Goal: Task Accomplishment & Management: Manage account settings

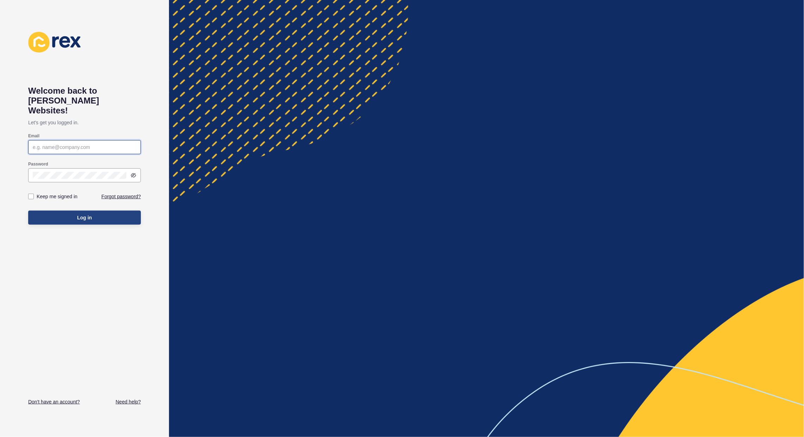
type input "[PERSON_NAME][EMAIL_ADDRESS][PERSON_NAME][DOMAIN_NAME]"
click at [83, 214] on span "Log in" at bounding box center [84, 217] width 15 height 7
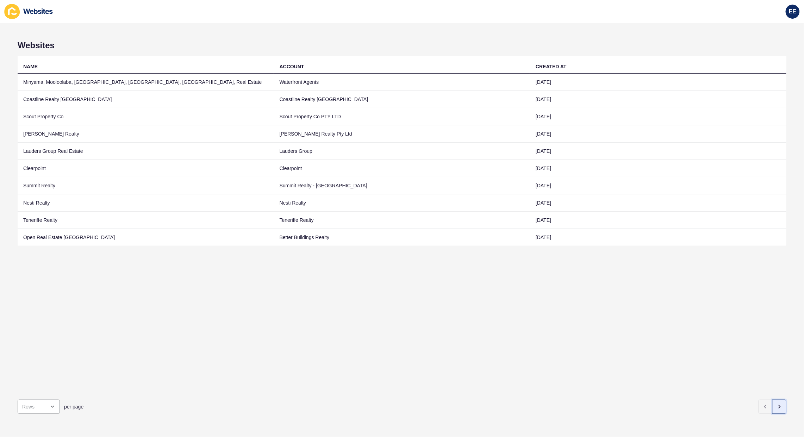
click at [777, 404] on icon "button" at bounding box center [780, 407] width 6 height 6
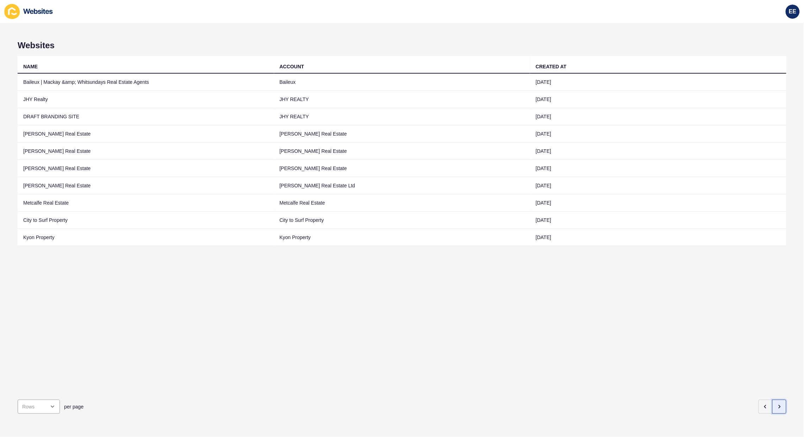
click at [777, 404] on icon "button" at bounding box center [780, 407] width 6 height 6
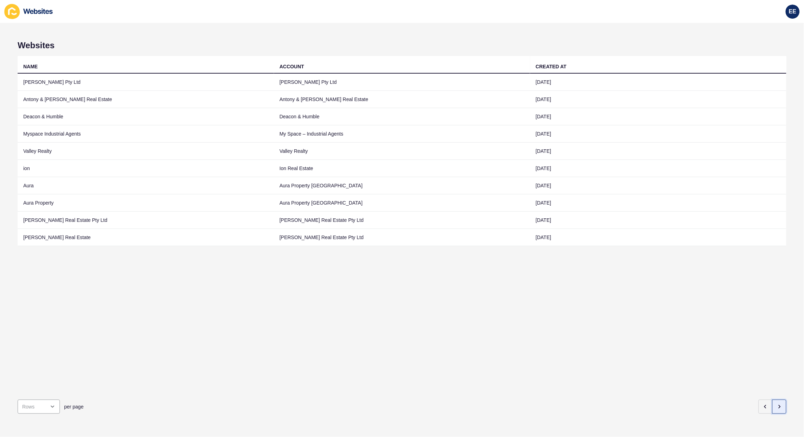
click at [777, 404] on icon "button" at bounding box center [780, 407] width 6 height 6
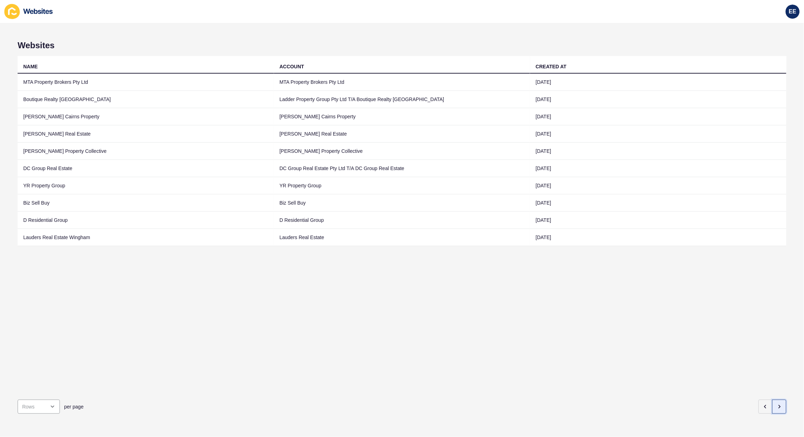
click at [777, 404] on icon "button" at bounding box center [780, 407] width 6 height 6
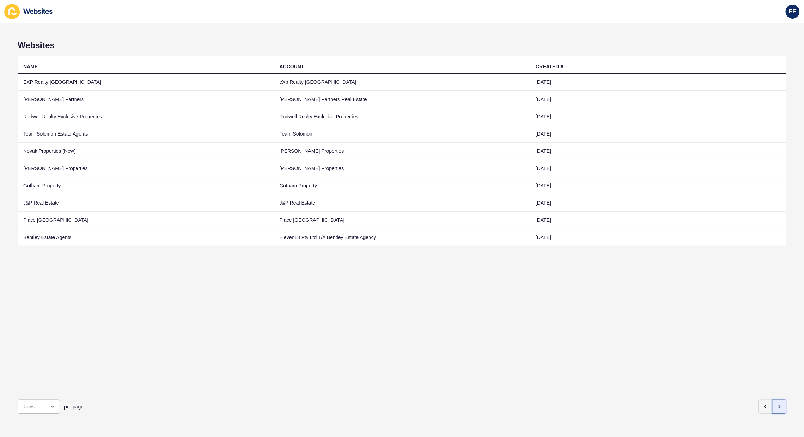
click at [777, 404] on icon "button" at bounding box center [780, 407] width 6 height 6
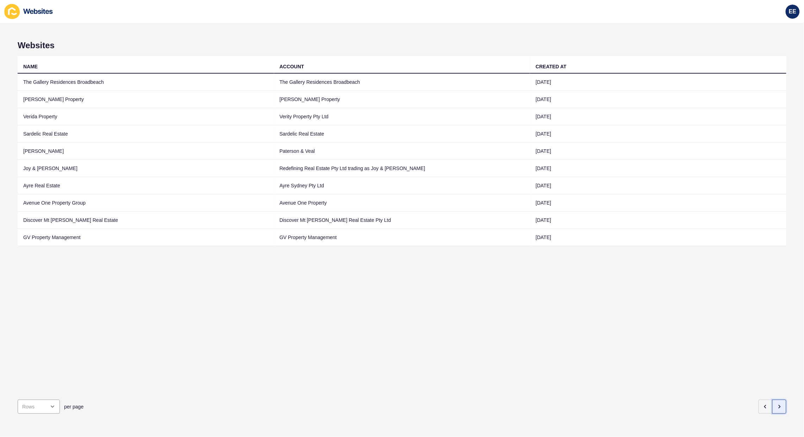
click at [777, 404] on icon "button" at bounding box center [780, 407] width 6 height 6
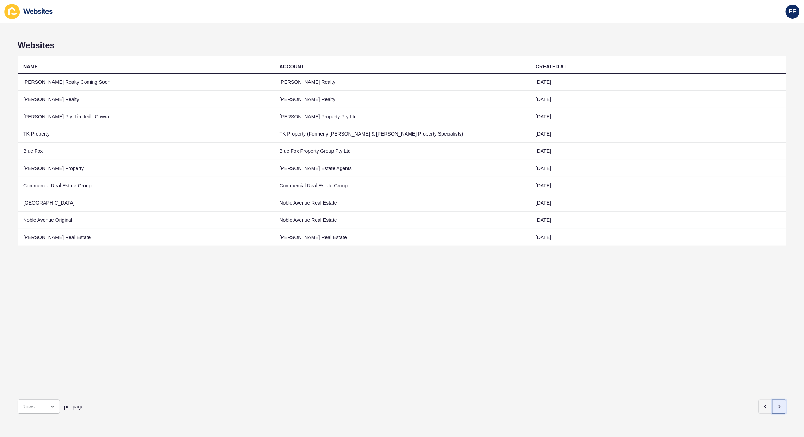
click at [777, 404] on icon "button" at bounding box center [780, 407] width 6 height 6
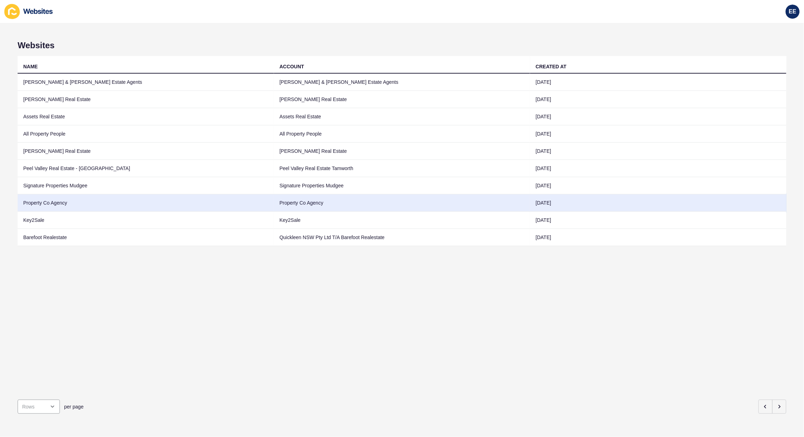
click at [63, 202] on td "Property Co Agency" at bounding box center [146, 202] width 257 height 17
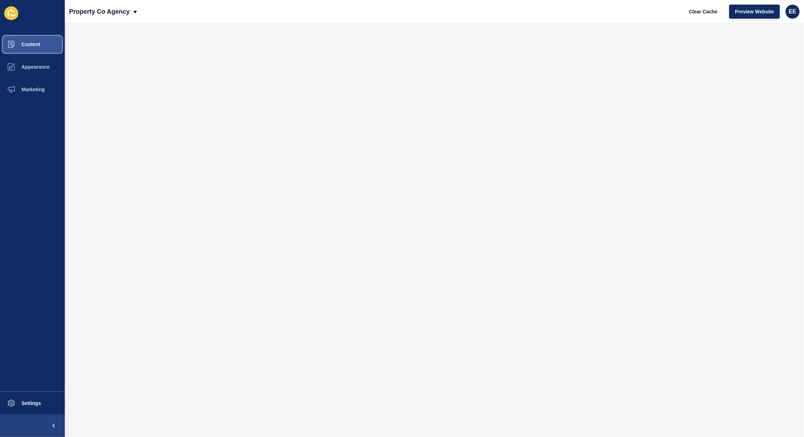
click at [29, 43] on span "Content" at bounding box center [19, 45] width 41 height 6
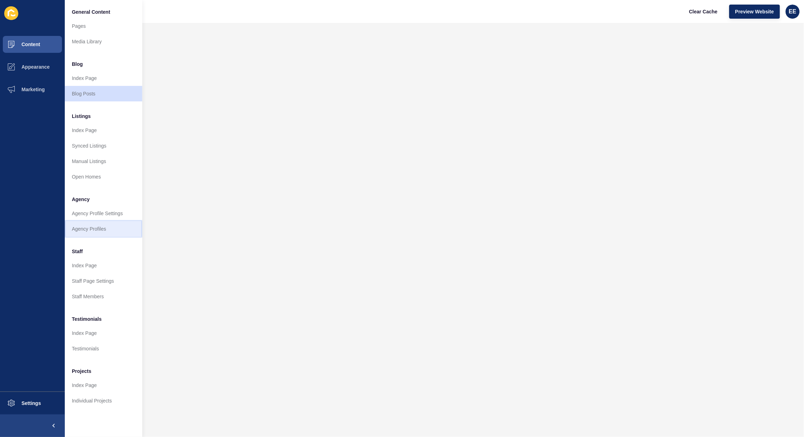
click at [83, 228] on link "Agency Profiles" at bounding box center [104, 229] width 78 height 16
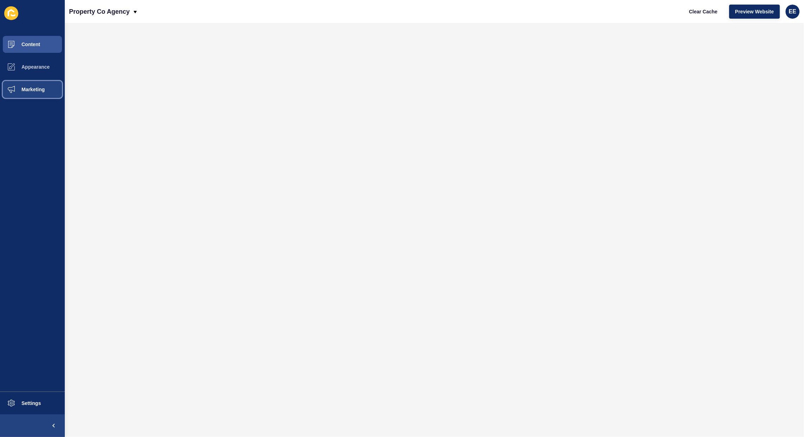
click at [35, 85] on button "Marketing" at bounding box center [32, 89] width 65 height 23
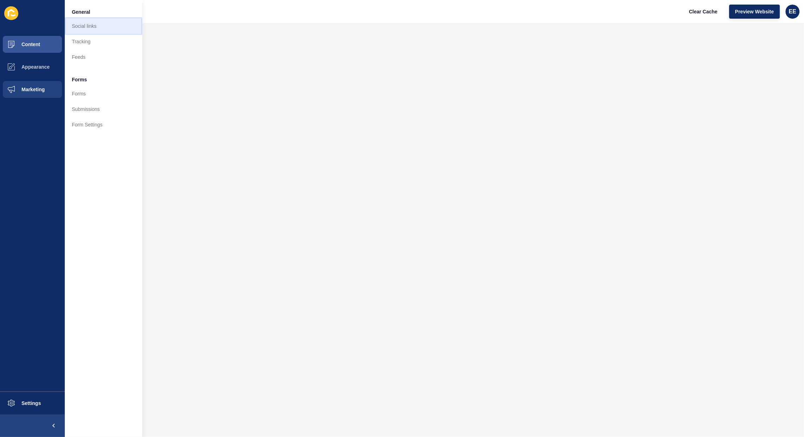
click at [100, 25] on link "Social links" at bounding box center [104, 26] width 78 height 16
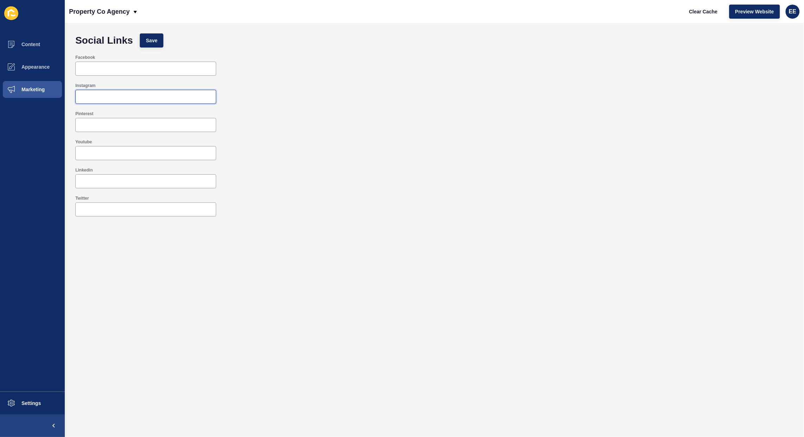
click at [125, 98] on input "Instagram" at bounding box center [146, 96] width 132 height 7
paste input "[URL][DOMAIN_NAME]"
type input "[URL][DOMAIN_NAME]"
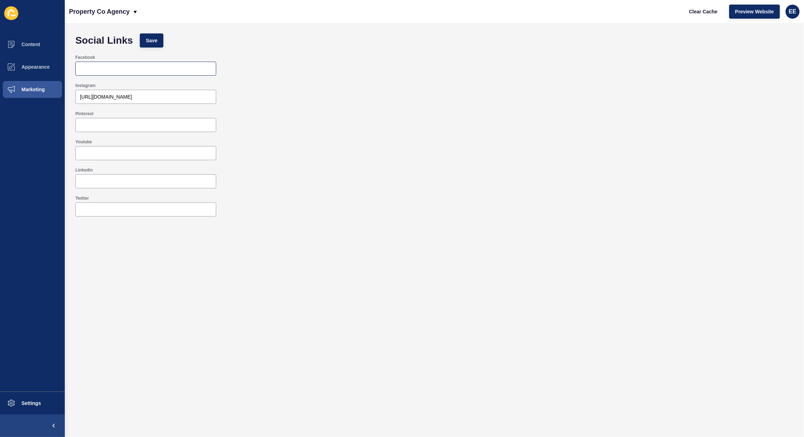
click at [115, 73] on div at bounding box center [145, 69] width 141 height 14
paste input "[URL][DOMAIN_NAME]"
drag, startPoint x: 88, startPoint y: 66, endPoint x: 45, endPoint y: 73, distance: 44.3
click at [45, 73] on div "Content Appearance Marketing Settings Property Co Agency Clear Cache Preview We…" at bounding box center [402, 218] width 804 height 437
click at [84, 66] on input "[URL][DOMAIN_NAME]" at bounding box center [146, 68] width 132 height 7
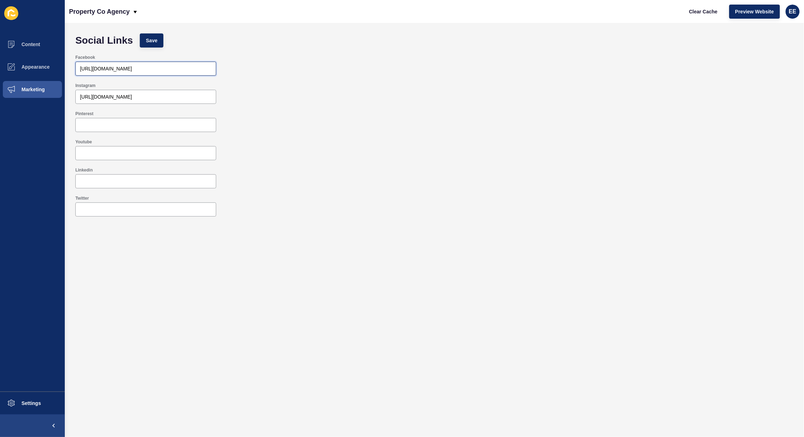
drag, startPoint x: 84, startPoint y: 68, endPoint x: 68, endPoint y: 69, distance: 15.6
click at [68, 69] on div "Social Links Save Facebook [URL][DOMAIN_NAME] Instagram [URL][DOMAIN_NAME] Pint…" at bounding box center [435, 230] width 740 height 414
type input "[URL][DOMAIN_NAME]"
click at [441, 107] on div "Pinterest" at bounding box center [434, 121] width 725 height 28
click at [145, 39] on button "Save" at bounding box center [152, 40] width 24 height 14
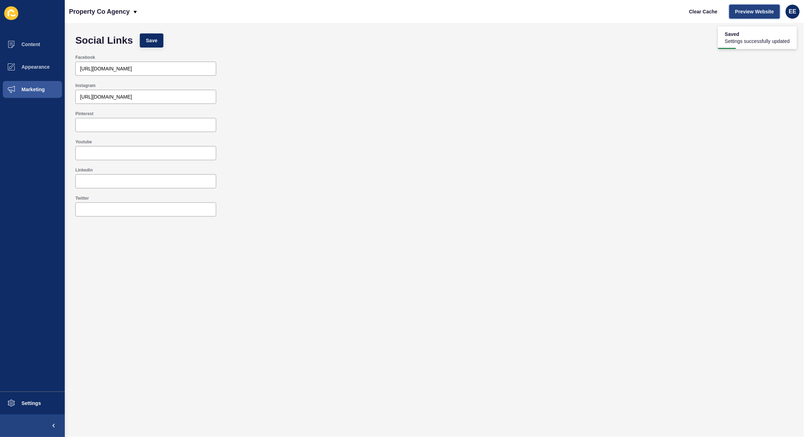
click at [750, 10] on span "Preview Website" at bounding box center [755, 11] width 39 height 7
click at [35, 43] on span "Content" at bounding box center [19, 45] width 41 height 6
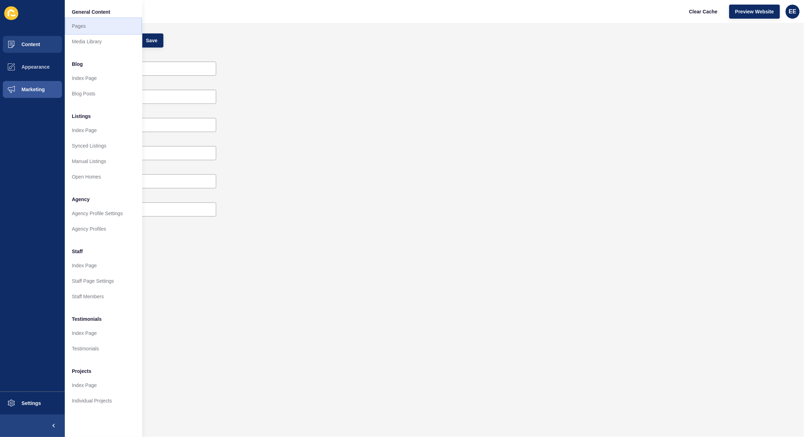
click at [96, 25] on link "Pages" at bounding box center [104, 26] width 78 height 16
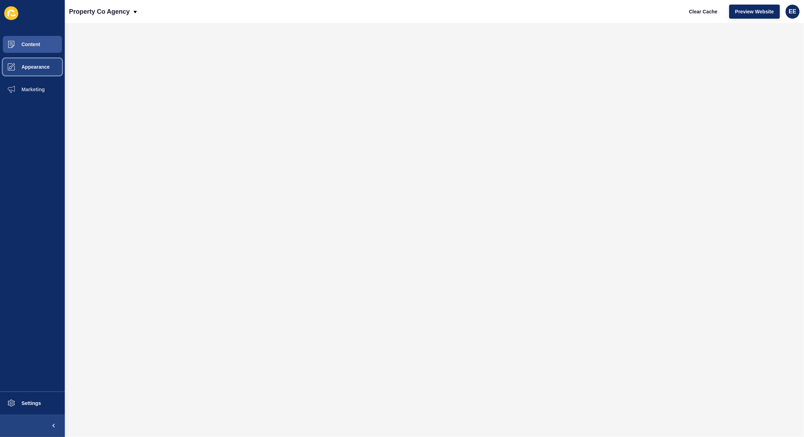
click at [39, 56] on button "Appearance" at bounding box center [32, 67] width 65 height 23
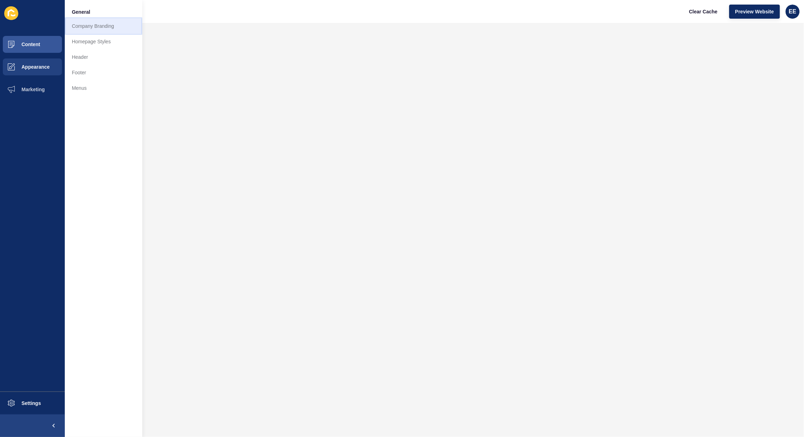
click at [91, 24] on link "Company Branding" at bounding box center [104, 26] width 78 height 16
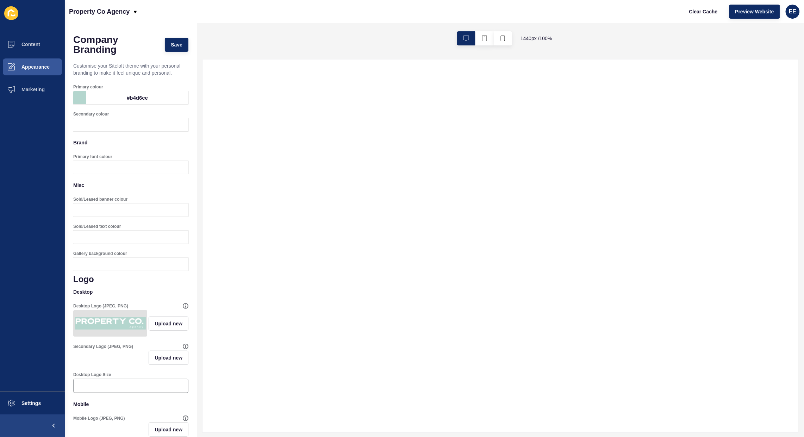
select select
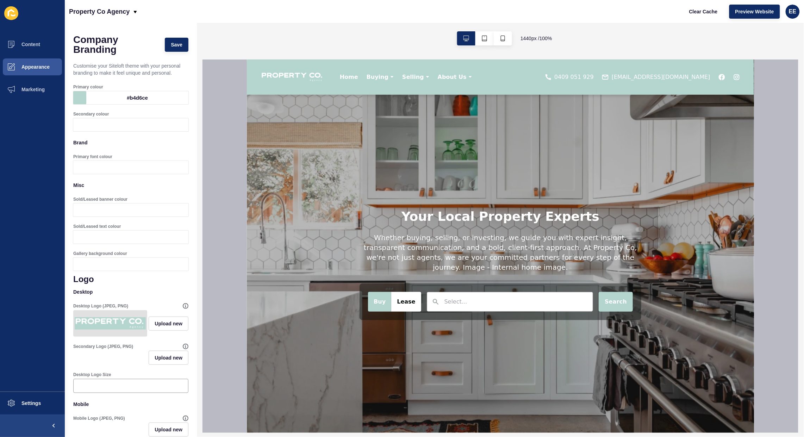
click at [126, 104] on div "#b4d6ce" at bounding box center [137, 97] width 102 height 13
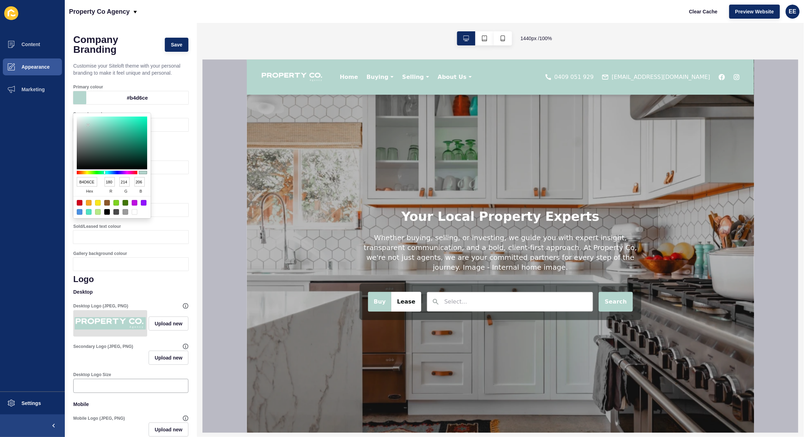
click at [88, 181] on input "B4D6CE" at bounding box center [87, 182] width 20 height 10
paste input "95b1aa"
type input "95b1aa"
type input "149"
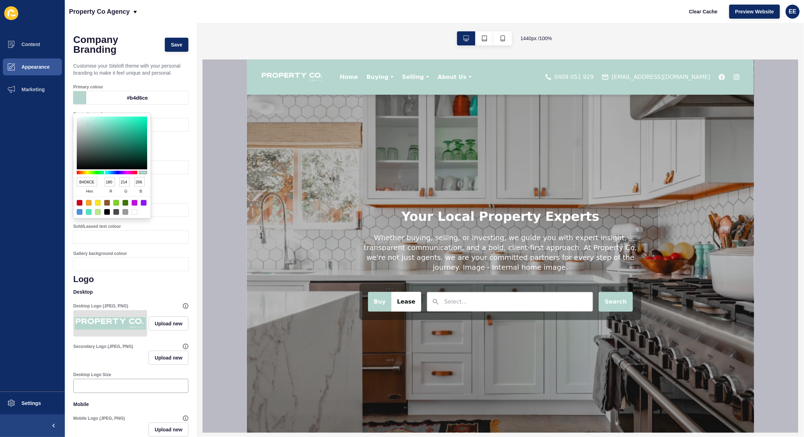
type input "177"
type input "170"
click at [173, 45] on span "Save" at bounding box center [177, 44] width 12 height 7
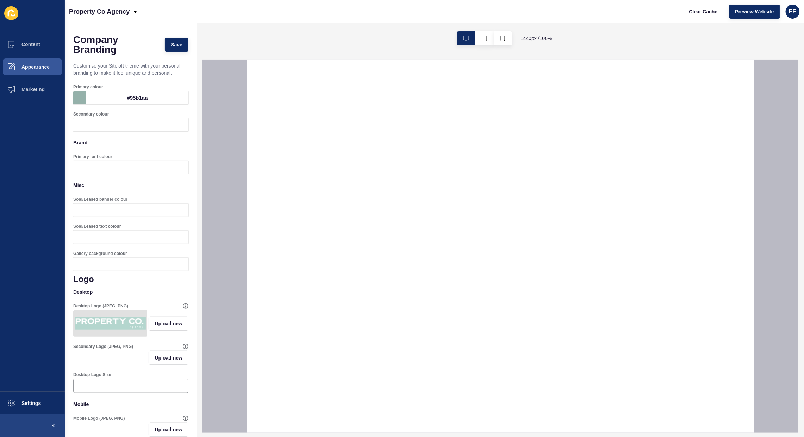
select select
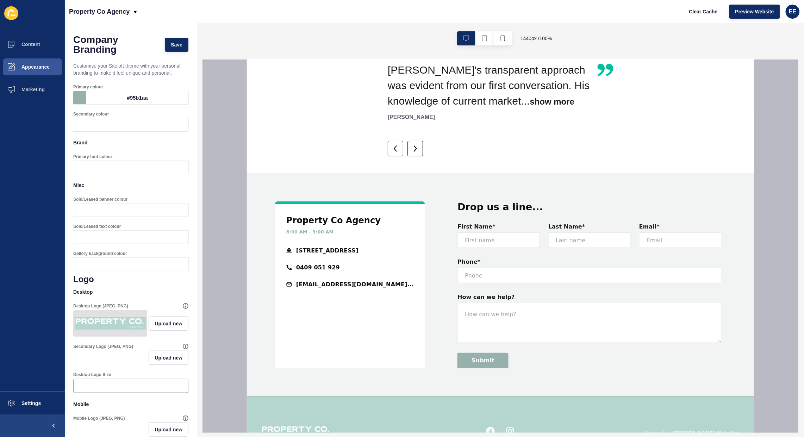
scroll to position [1029, 0]
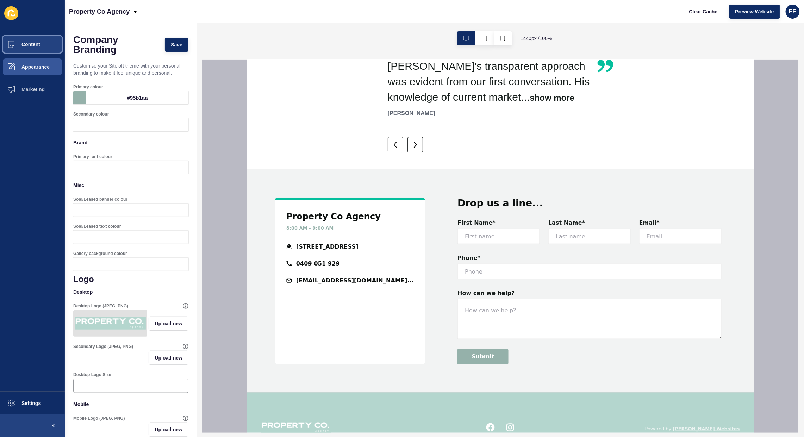
click at [34, 48] on button "Content" at bounding box center [32, 44] width 65 height 23
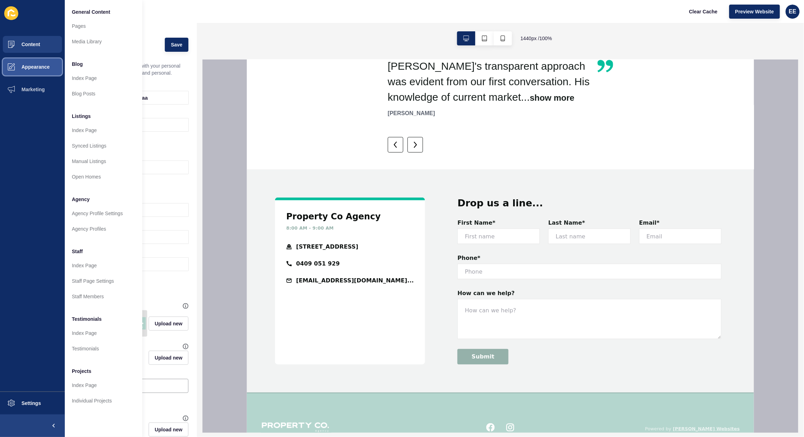
click at [38, 67] on span "Appearance" at bounding box center [24, 67] width 51 height 6
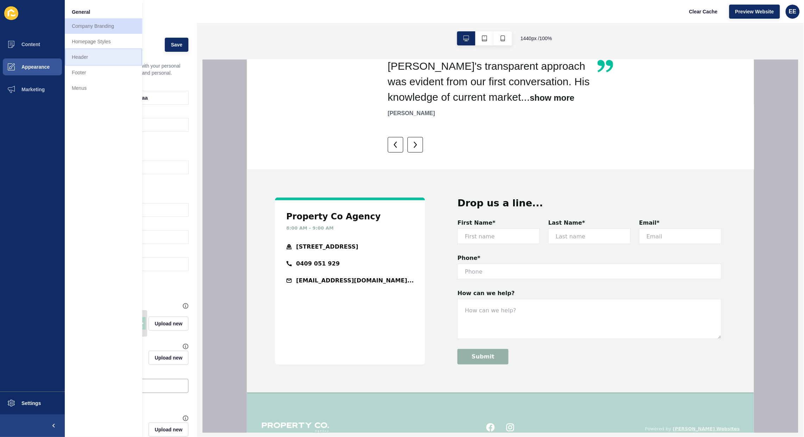
click at [78, 51] on link "Header" at bounding box center [104, 57] width 78 height 16
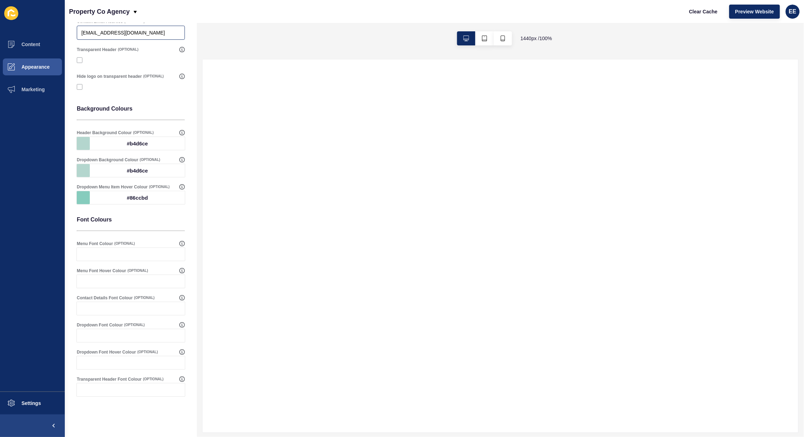
scroll to position [176, 0]
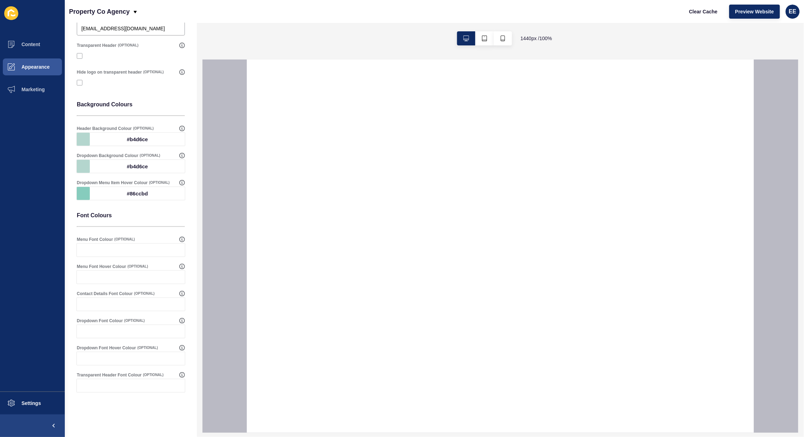
select select
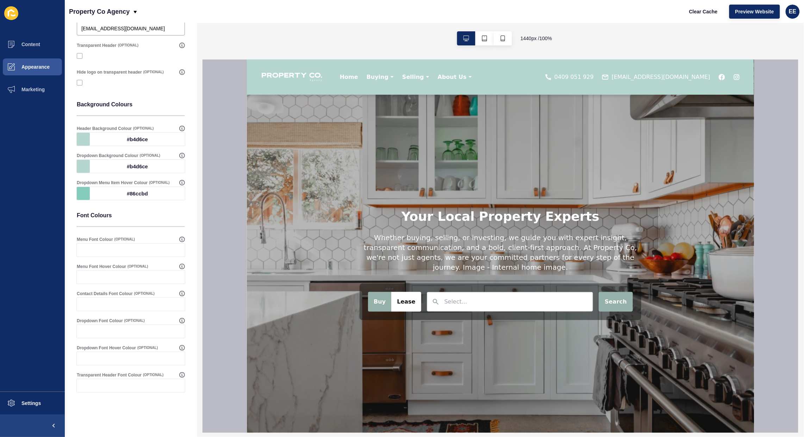
scroll to position [0, 0]
click at [132, 138] on div "#b4d6ce" at bounding box center [137, 139] width 95 height 13
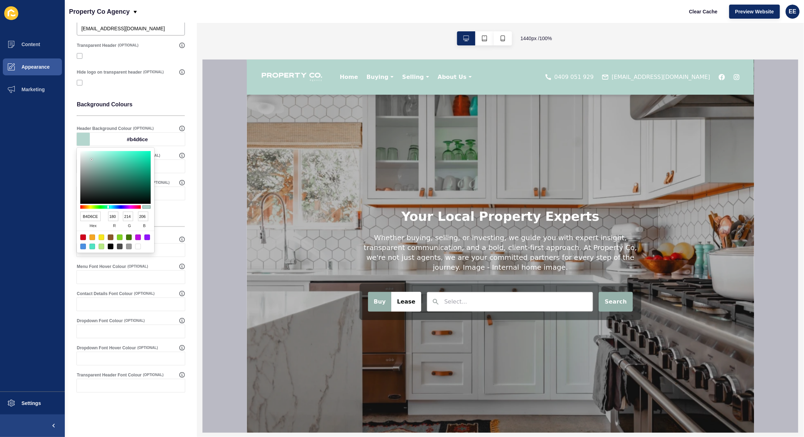
click at [90, 217] on input "B4D6CE" at bounding box center [90, 217] width 20 height 10
paste input "95b1aa"
type input "95b1aa"
type input "149"
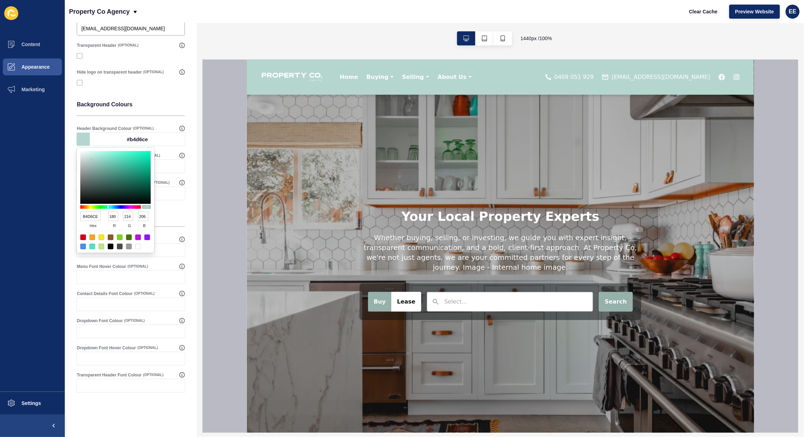
type input "177"
type input "170"
click at [189, 129] on div "Header Settings Save Select Header Menu Main Menu Header behaviour Hide & Seek …" at bounding box center [131, 143] width 132 height 593
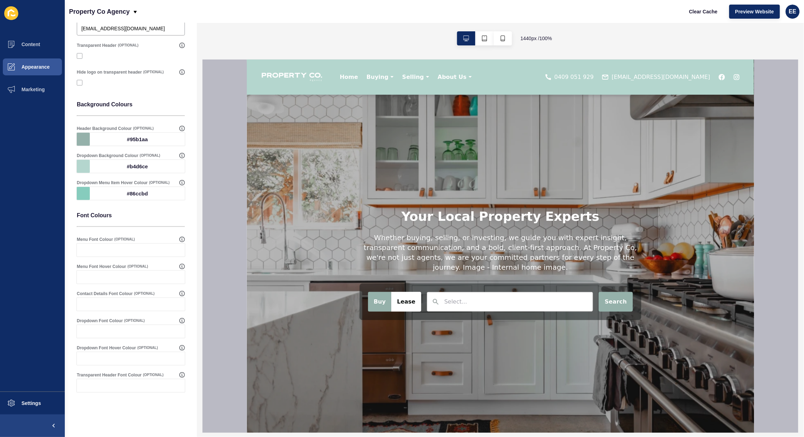
click at [116, 165] on div "#b4d6ce" at bounding box center [137, 166] width 95 height 13
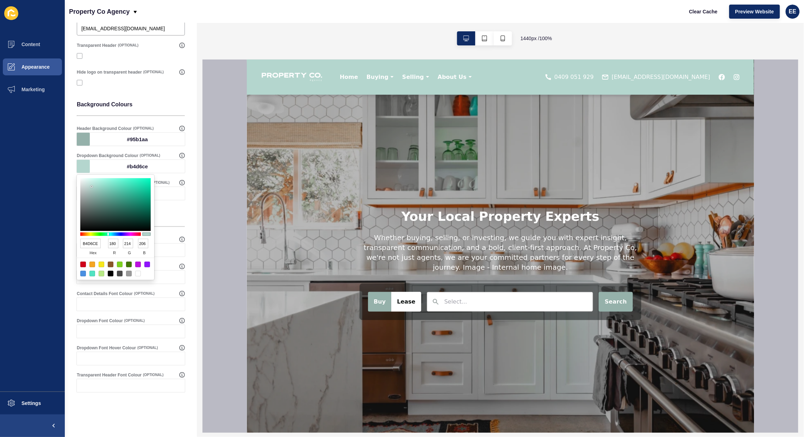
click at [92, 242] on input "B4D6CE" at bounding box center [90, 244] width 20 height 10
paste input "95b1aa"
type input "95b1aa"
type input "149"
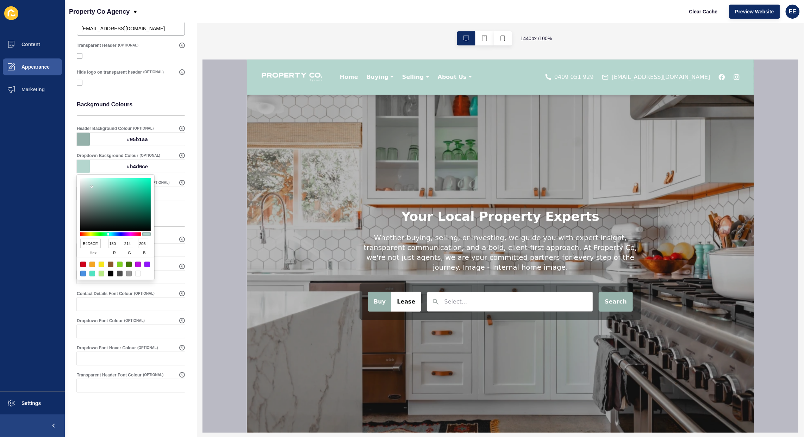
type input "177"
type input "170"
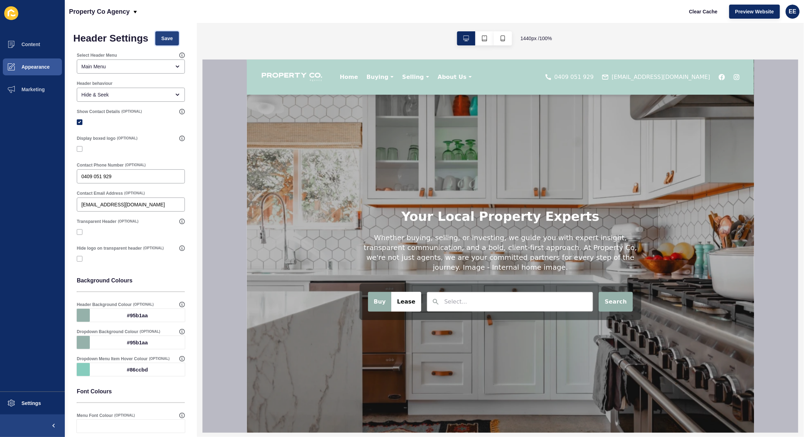
click at [167, 32] on button "Save" at bounding box center [167, 38] width 24 height 14
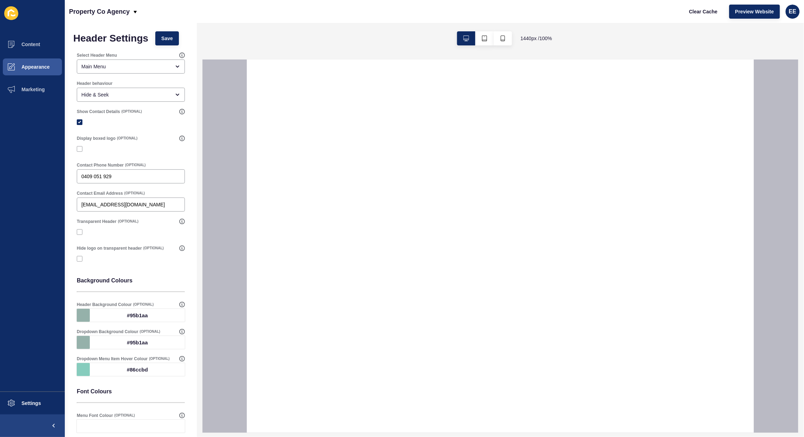
select select
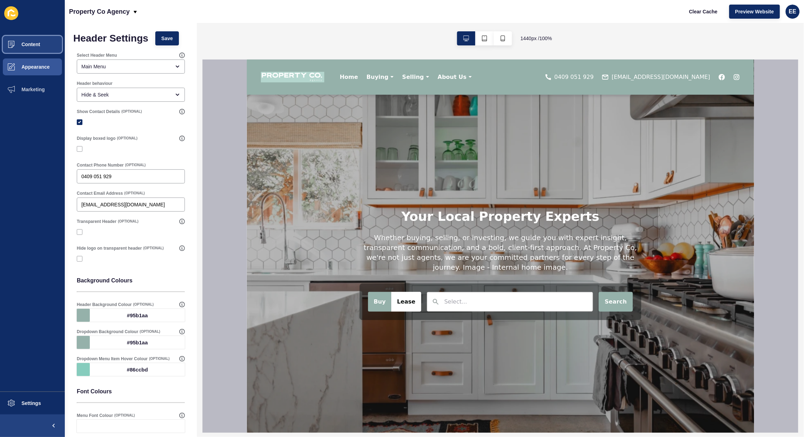
drag, startPoint x: 36, startPoint y: 45, endPoint x: 32, endPoint y: 48, distance: 4.3
click at [34, 46] on span "Content" at bounding box center [19, 45] width 41 height 6
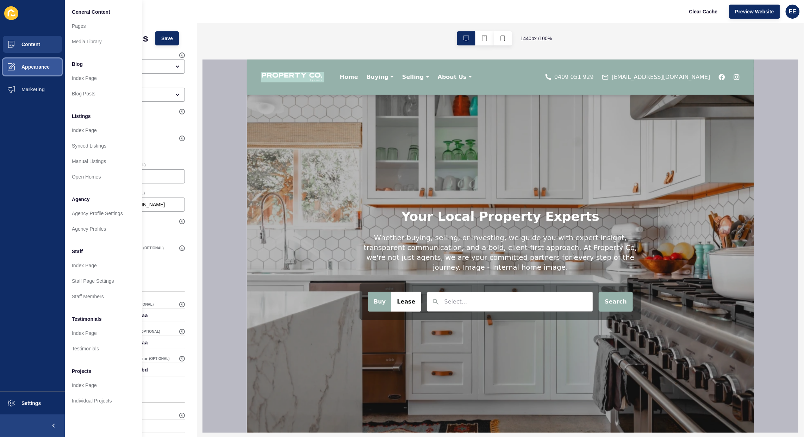
click at [32, 62] on button "Appearance" at bounding box center [32, 67] width 65 height 23
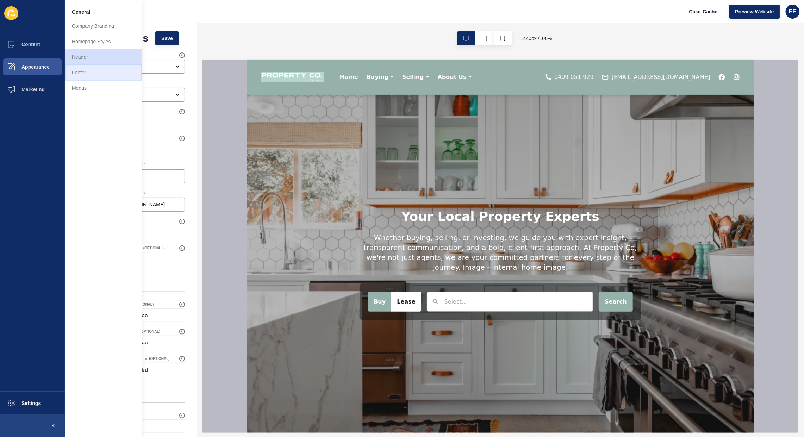
click at [80, 71] on link "Footer" at bounding box center [104, 73] width 78 height 16
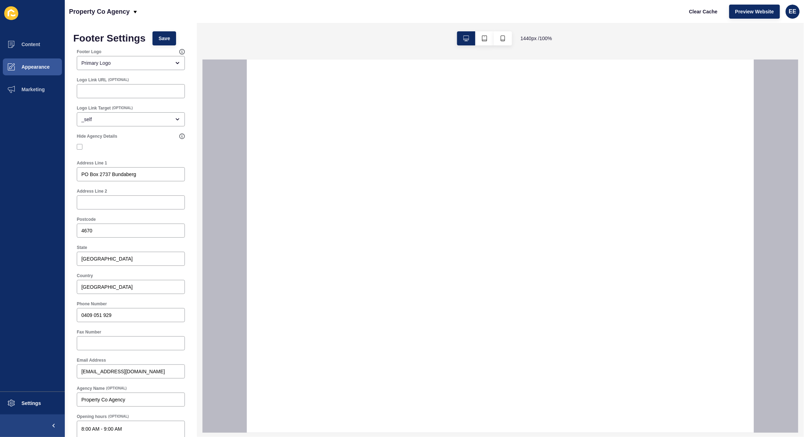
select select
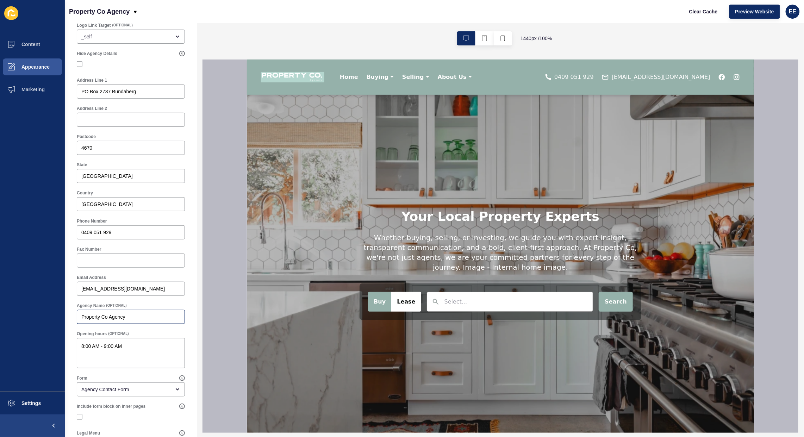
scroll to position [88, 0]
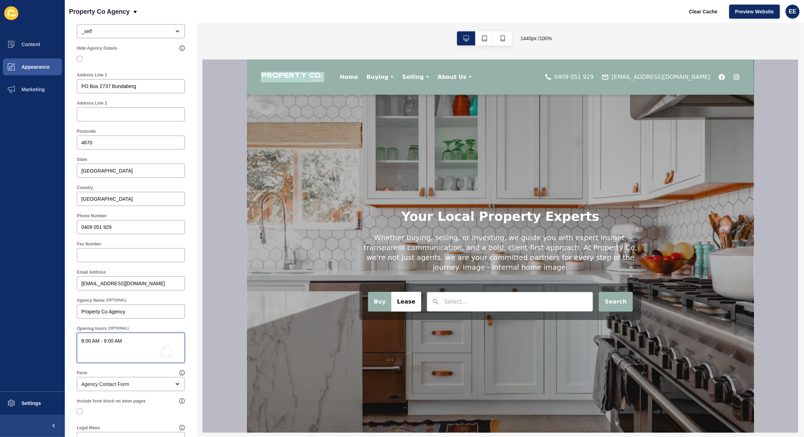
drag, startPoint x: 138, startPoint y: 347, endPoint x: 62, endPoint y: 344, distance: 76.2
click at [62, 344] on div "Content Appearance Marketing Settings Property Co Agency Clear Cache Preview We…" at bounding box center [402, 218] width 804 height 437
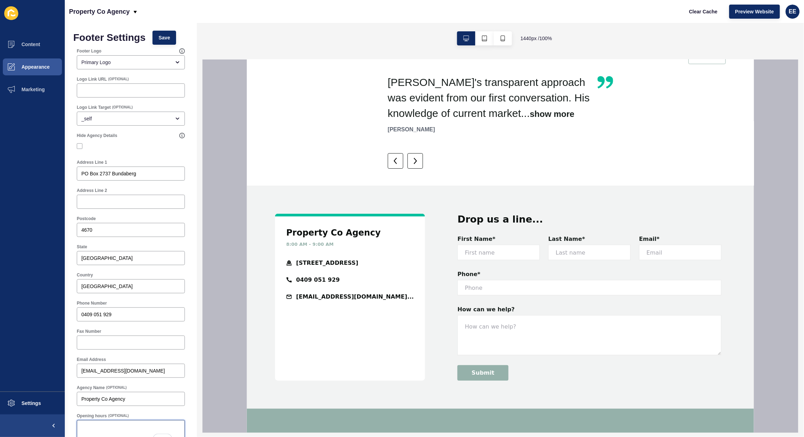
scroll to position [0, 0]
click at [167, 38] on span "Save" at bounding box center [165, 38] width 12 height 7
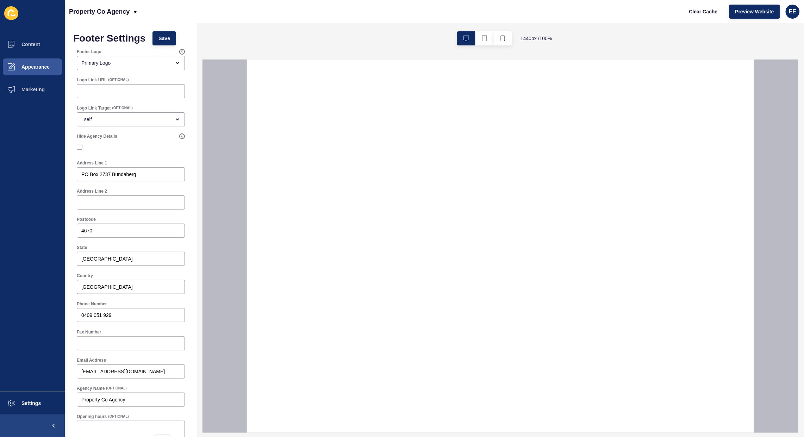
select select
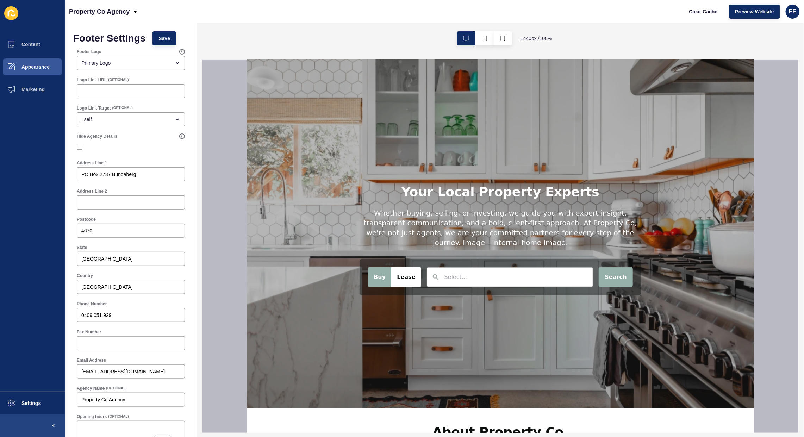
scroll to position [44, 0]
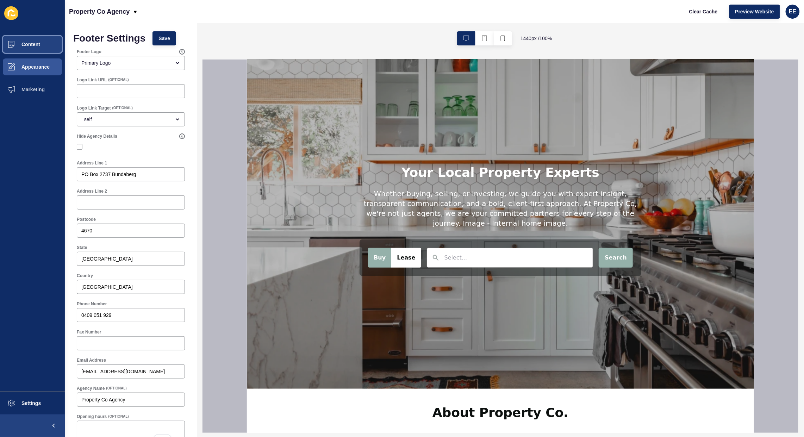
click at [27, 42] on span "Content" at bounding box center [19, 45] width 41 height 6
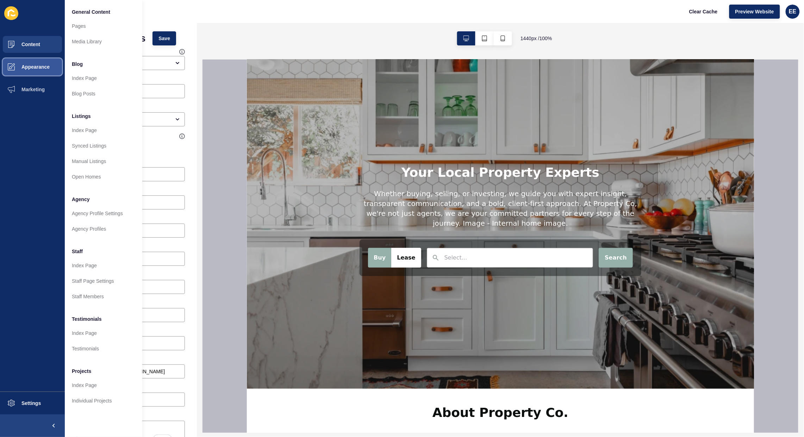
click at [34, 65] on span "Appearance" at bounding box center [24, 67] width 51 height 6
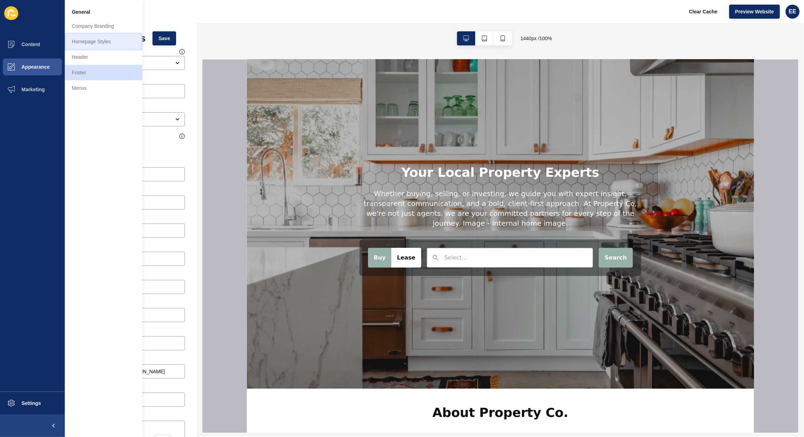
click at [85, 40] on link "Homepage Styles" at bounding box center [104, 42] width 78 height 16
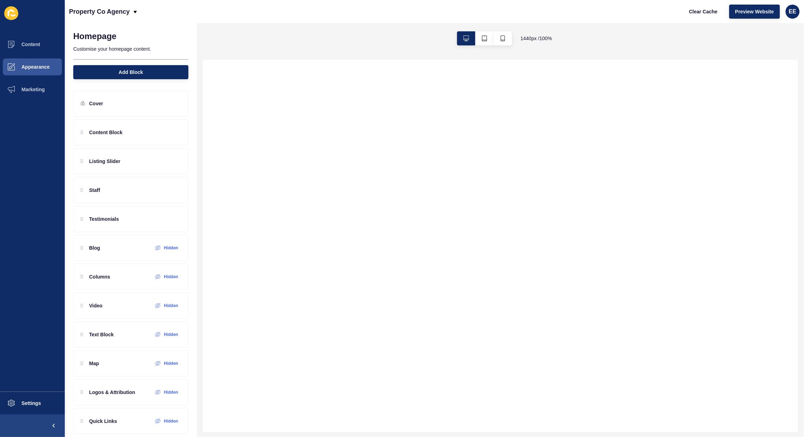
select select
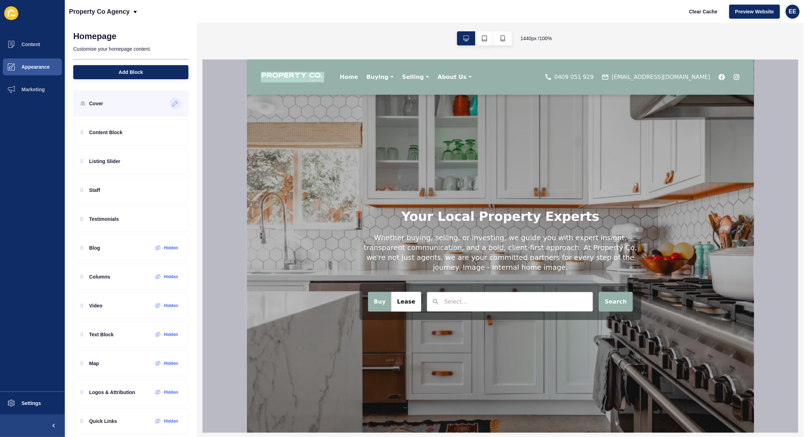
click at [172, 103] on icon at bounding box center [175, 104] width 6 height 6
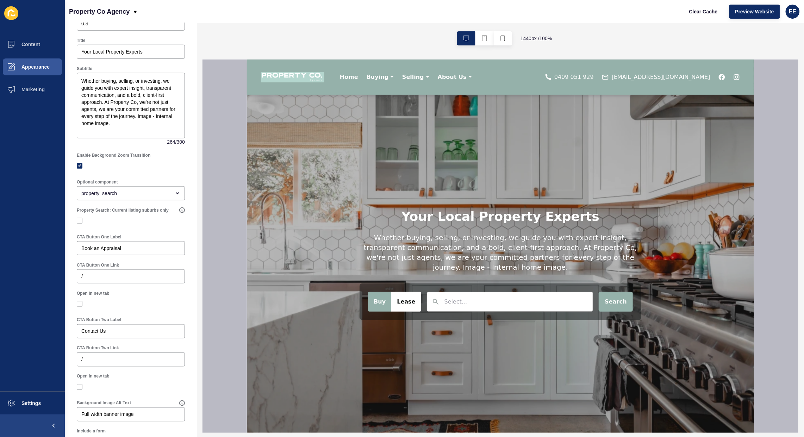
scroll to position [308, 0]
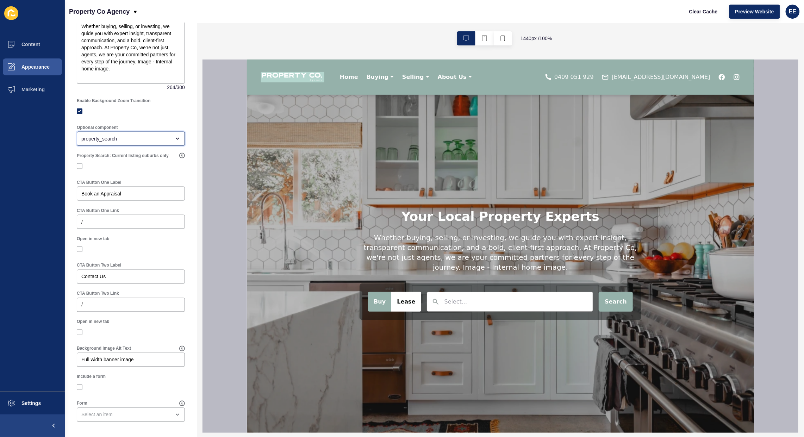
click at [135, 142] on div "property_search" at bounding box center [125, 138] width 89 height 7
drag, startPoint x: 113, startPoint y: 192, endPoint x: 139, endPoint y: 160, distance: 41.4
click at [114, 192] on span "None" at bounding box center [127, 194] width 90 height 7
type input "None"
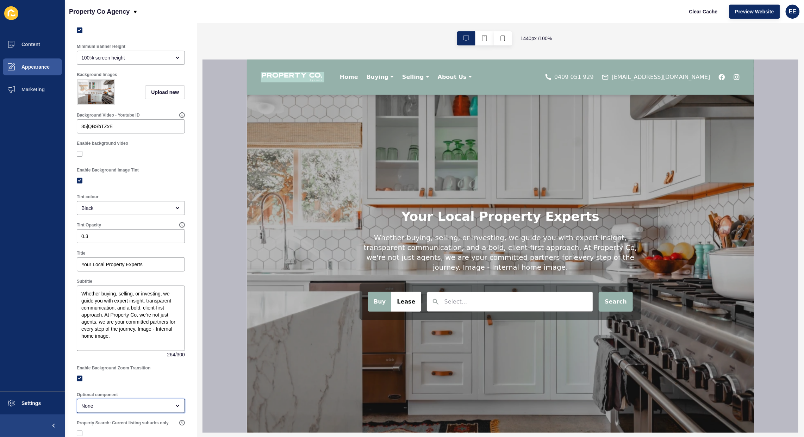
scroll to position [0, 0]
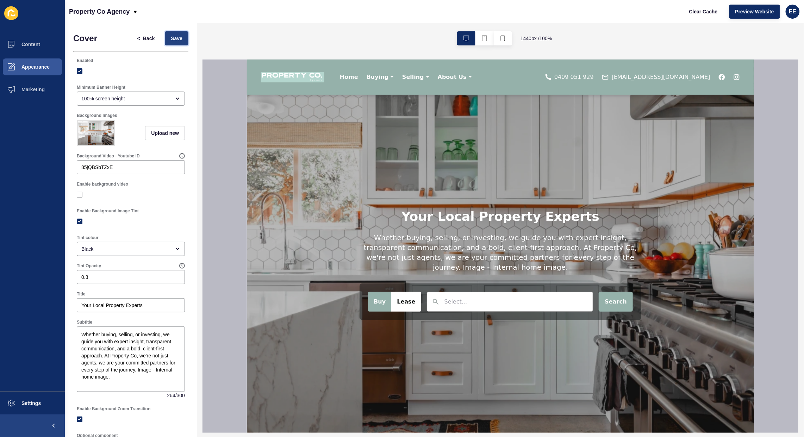
click at [169, 33] on button "Save" at bounding box center [177, 38] width 24 height 14
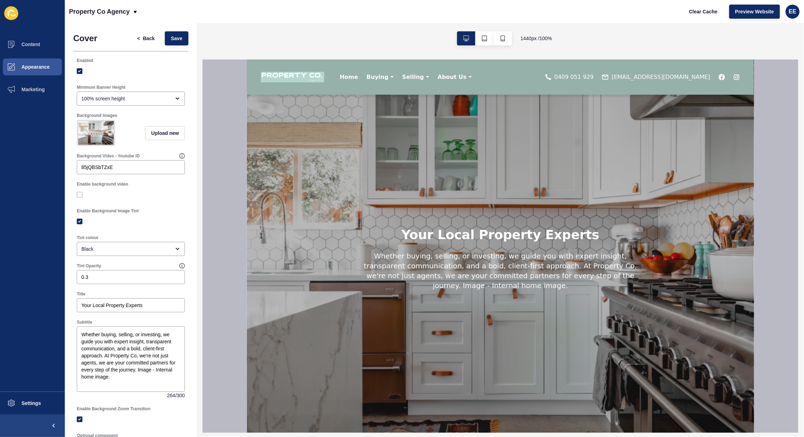
scroll to position [44, 0]
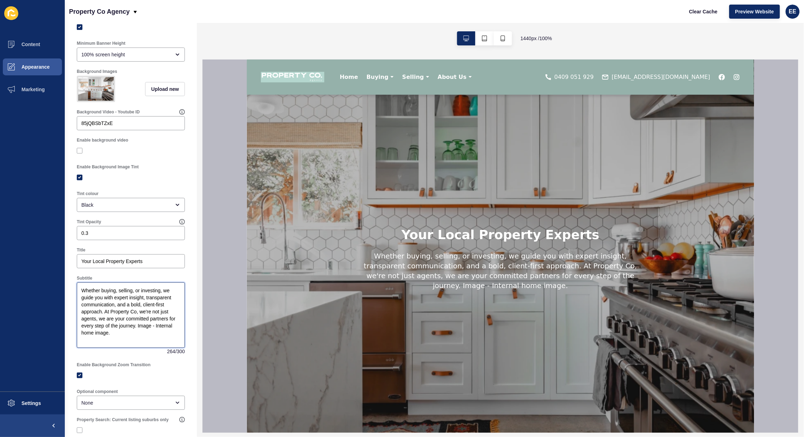
drag, startPoint x: 60, startPoint y: 293, endPoint x: 59, endPoint y: 288, distance: 5.3
click at [59, 288] on div "Content Appearance Marketing Settings Property Co Agency Clear Cache Preview We…" at bounding box center [402, 218] width 804 height 437
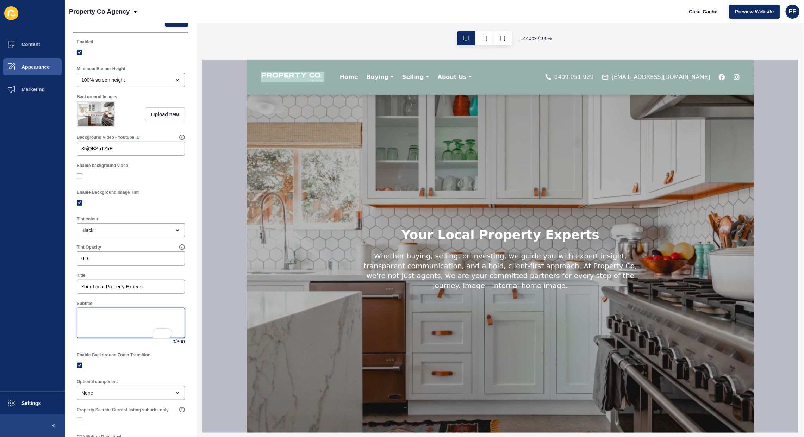
scroll to position [0, 0]
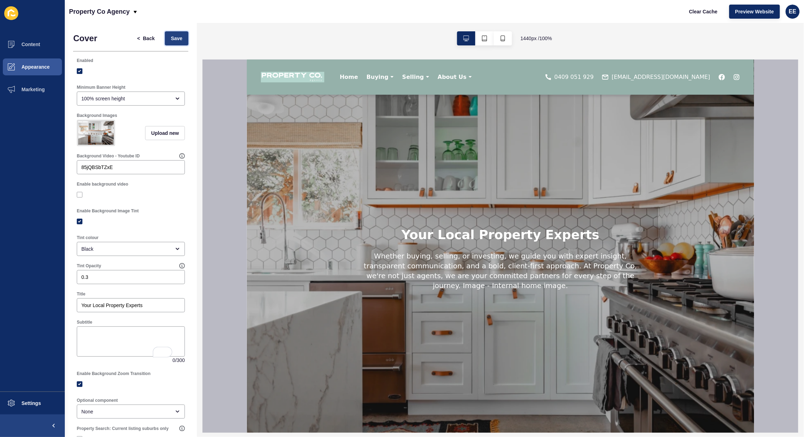
click at [171, 38] on span "Save" at bounding box center [177, 38] width 12 height 7
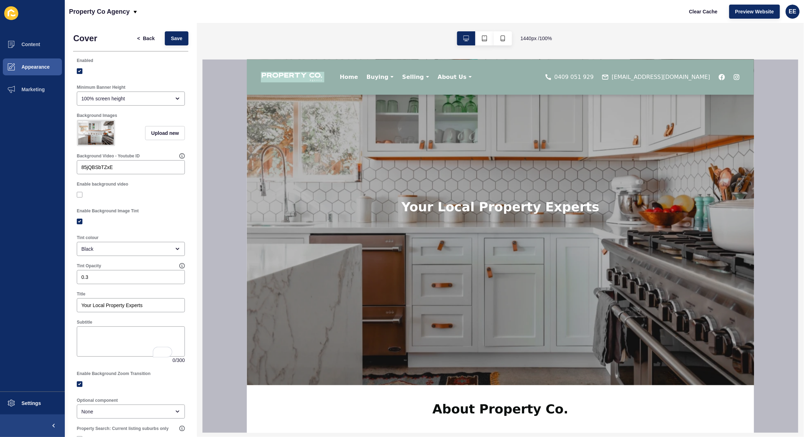
scroll to position [44, 0]
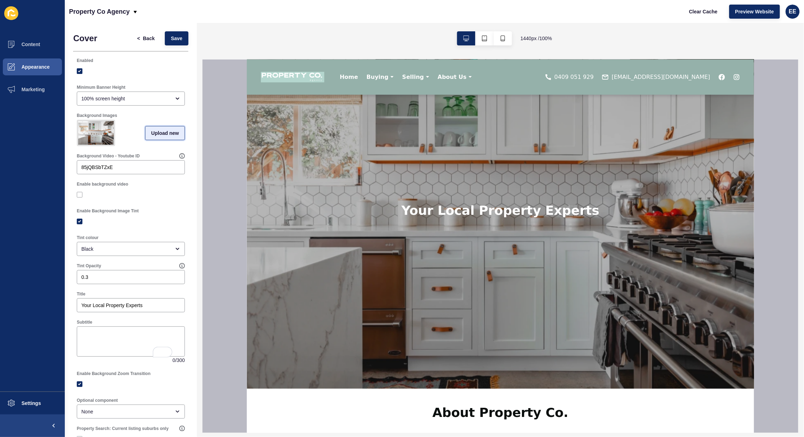
click at [161, 135] on span "Upload new" at bounding box center [165, 133] width 28 height 7
click at [171, 36] on span "Save" at bounding box center [177, 38] width 12 height 7
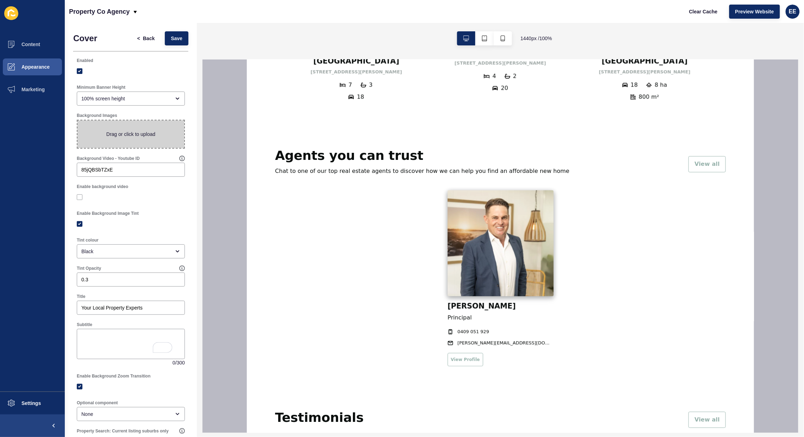
scroll to position [661, 0]
